Goal: Task Accomplishment & Management: Use online tool/utility

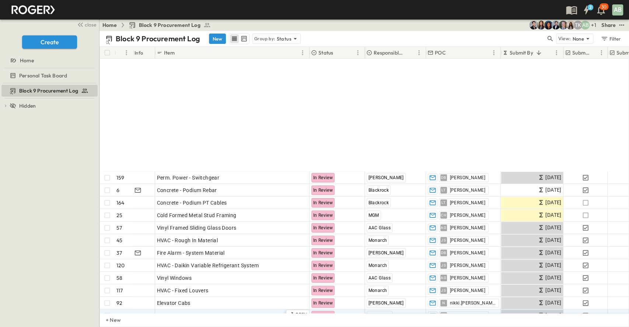
scroll to position [147, 0]
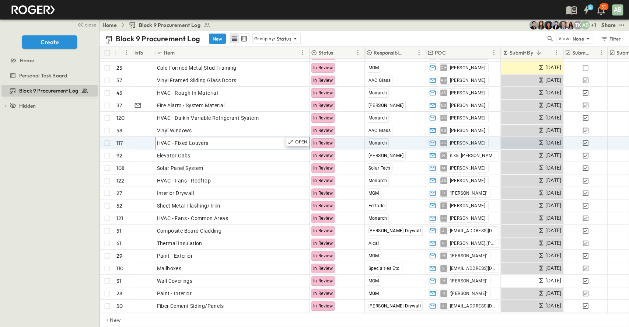
click at [198, 148] on div "OPEN HVAC - Fixed Louvers" at bounding box center [232, 143] width 154 height 12
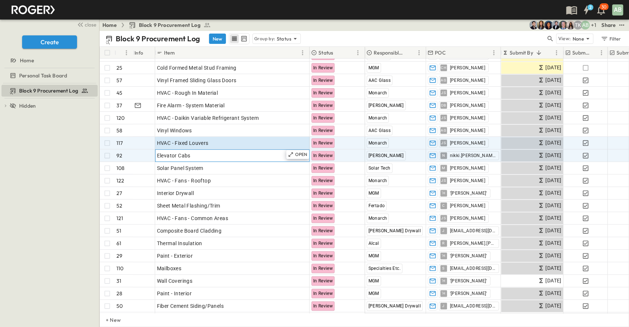
click at [196, 155] on div "Elevator Cabs" at bounding box center [232, 155] width 151 height 10
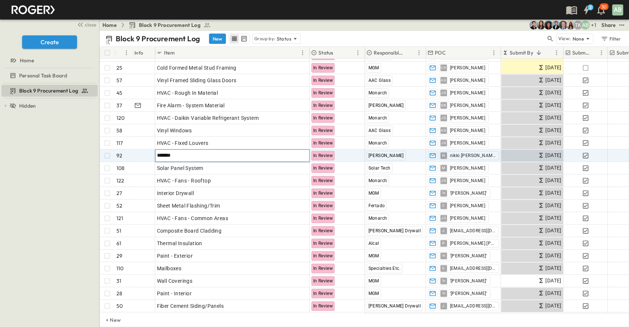
type input "********"
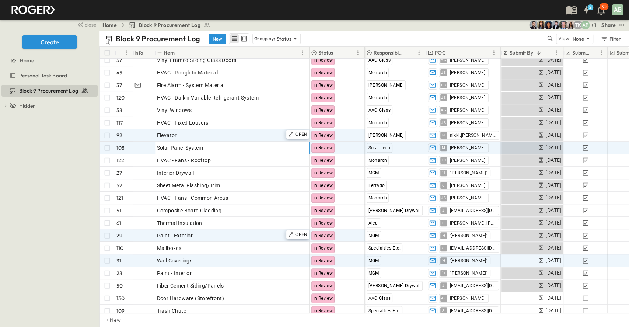
scroll to position [196, 0]
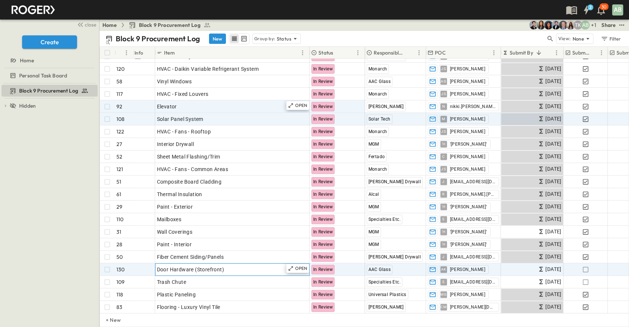
click at [235, 265] on div "Door Hardware (Storefront)" at bounding box center [232, 269] width 151 height 10
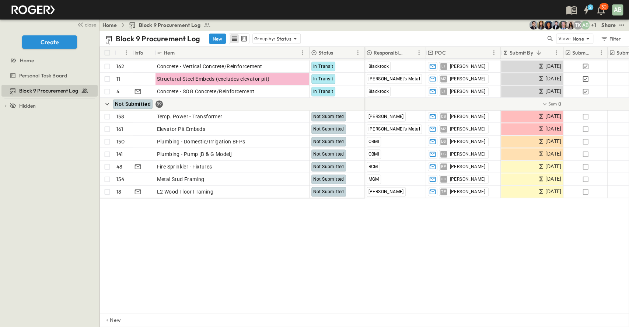
scroll to position [534, 0]
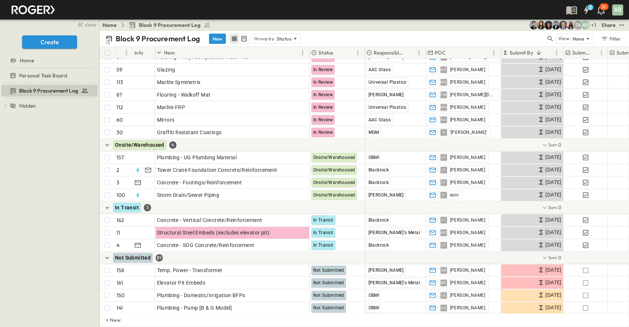
type input "*"
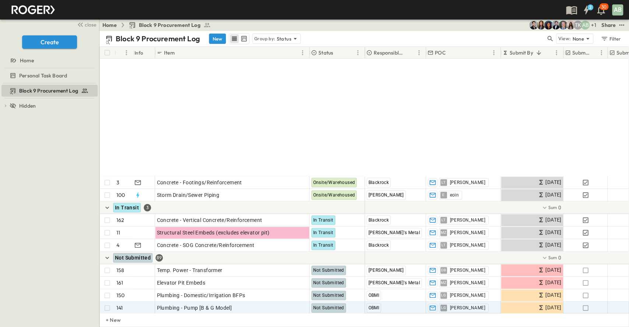
scroll to position [681, 0]
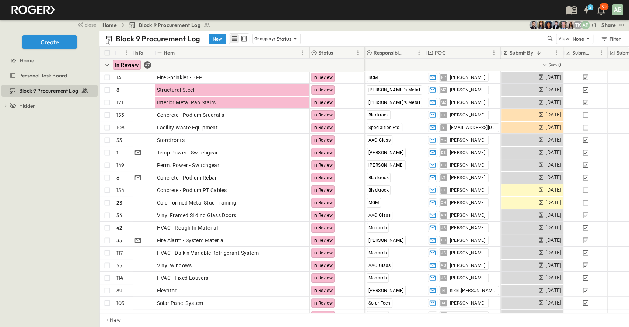
click at [230, 41] on button "row view" at bounding box center [234, 38] width 9 height 9
click at [234, 39] on icon "row view" at bounding box center [234, 38] width 5 height 4
